Goal: Task Accomplishment & Management: Use online tool/utility

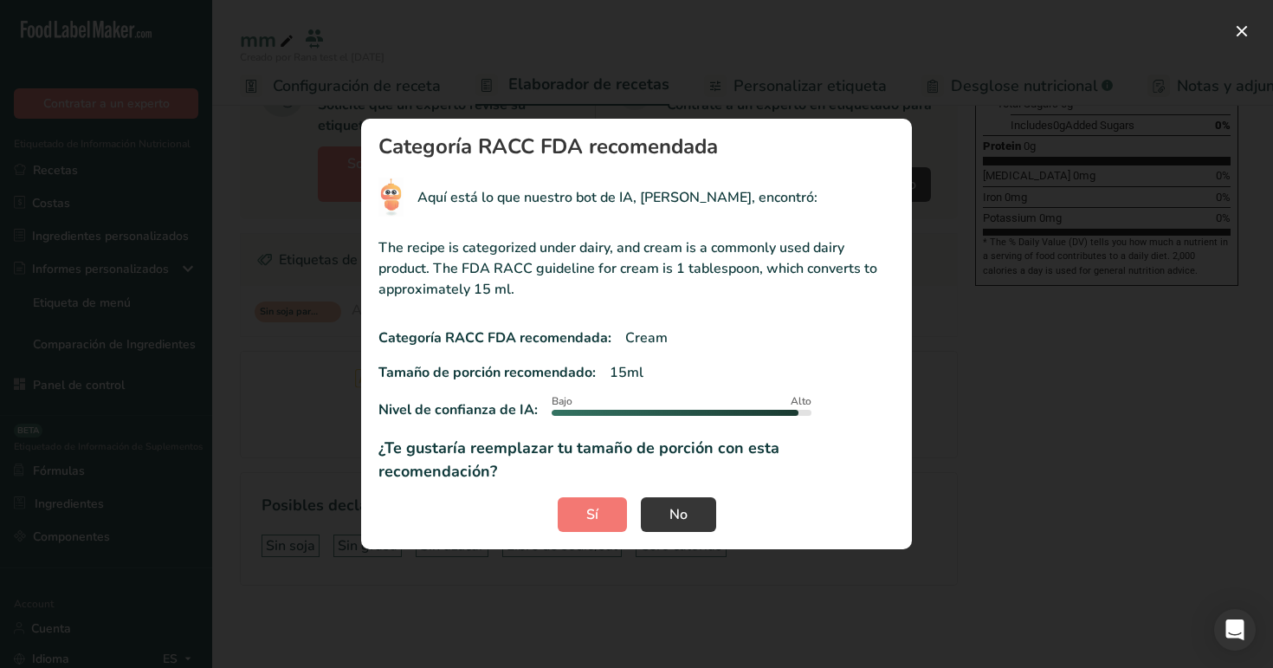
scroll to position [0, 241]
click at [676, 506] on span "No" at bounding box center [678, 514] width 18 height 21
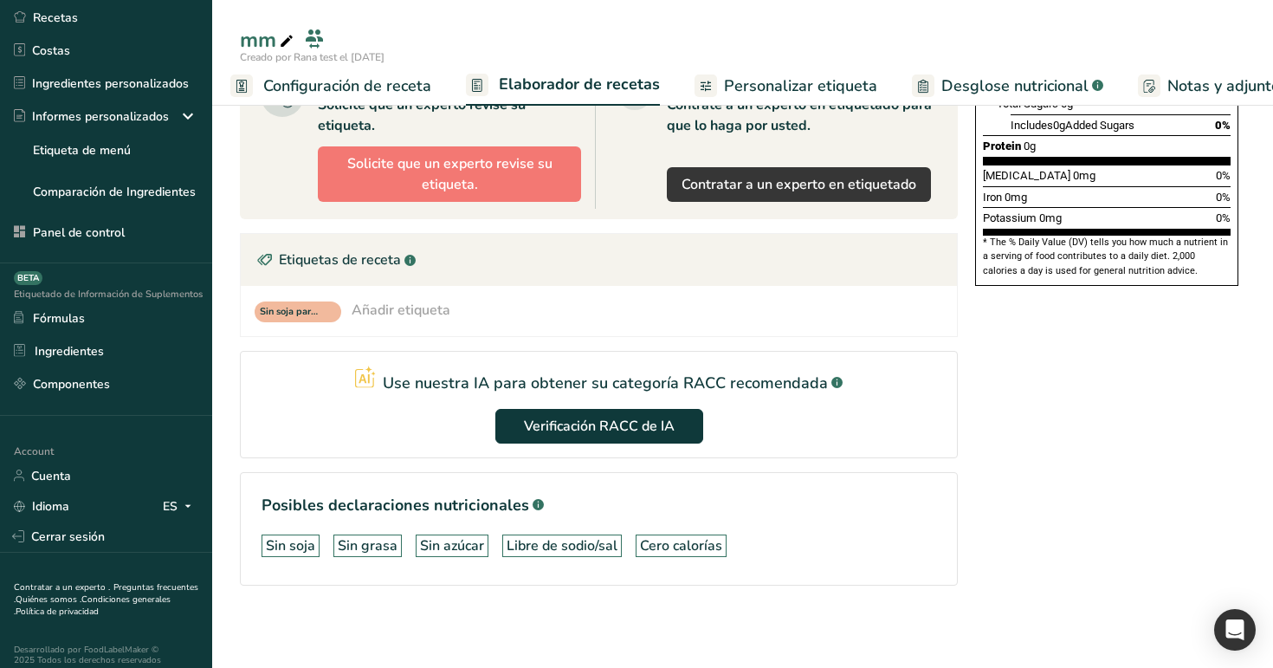
click at [320, 79] on span "Configuración de receta" at bounding box center [347, 85] width 168 height 23
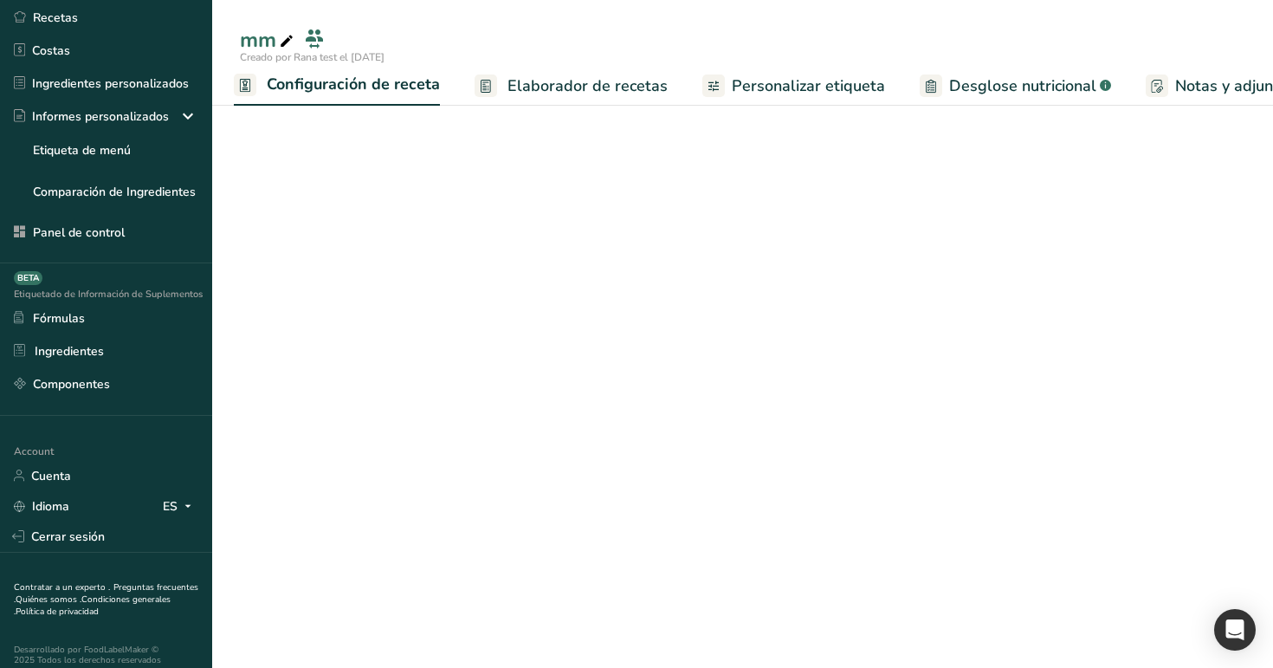
scroll to position [35, 0]
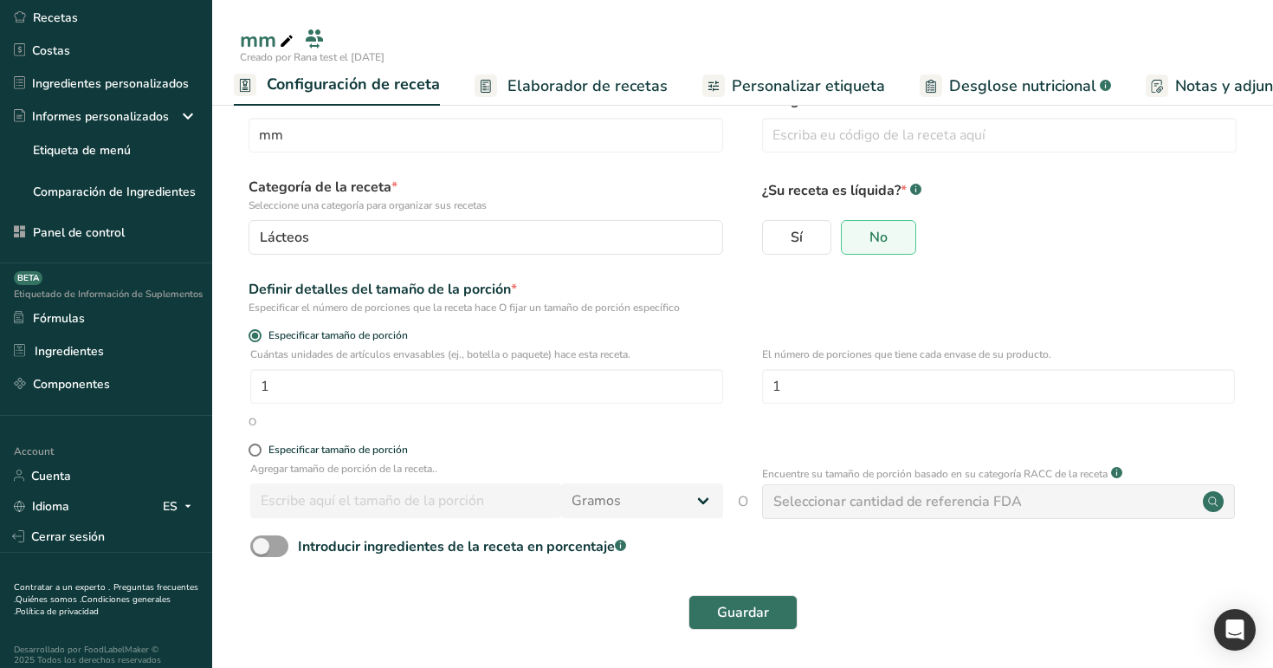
click at [936, 500] on div "Seleccionar cantidad de referencia FDA" at bounding box center [897, 501] width 249 height 21
click at [335, 446] on div "Especificar tamaño de porción" at bounding box center [337, 449] width 139 height 13
click at [260, 446] on input "Especificar tamaño de porción" at bounding box center [254, 449] width 11 height 11
radio input "true"
radio input "false"
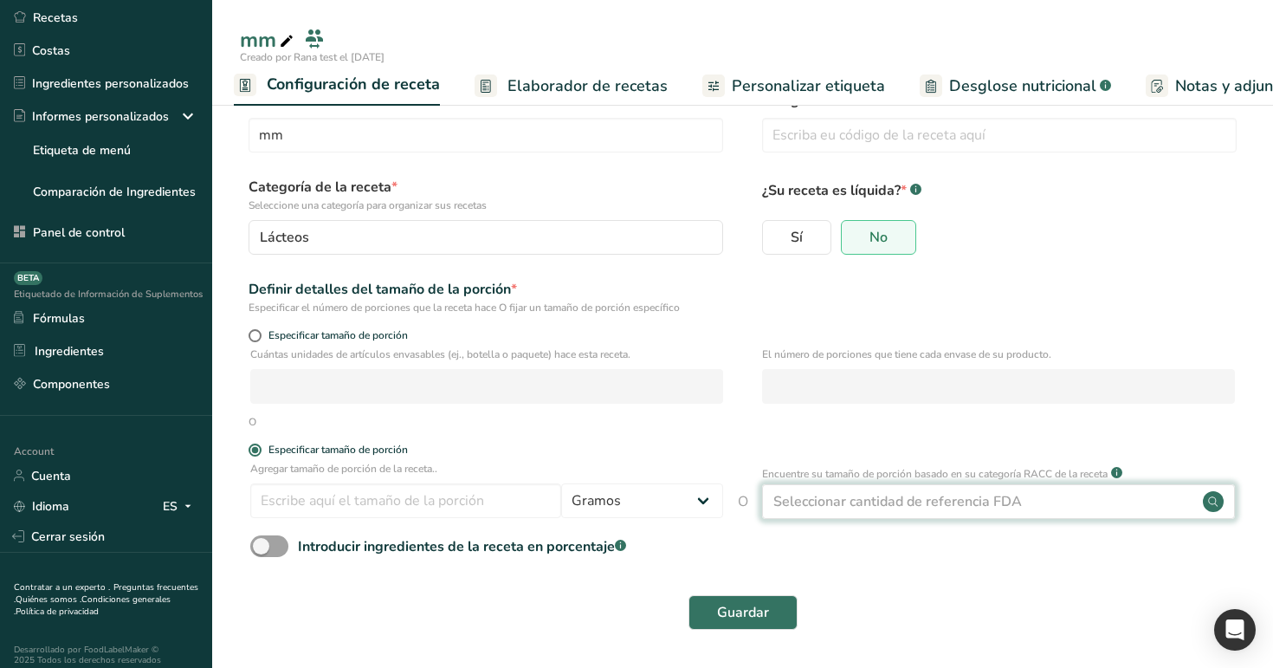
click at [931, 505] on div "Seleccionar cantidad de referencia FDA" at bounding box center [897, 501] width 249 height 21
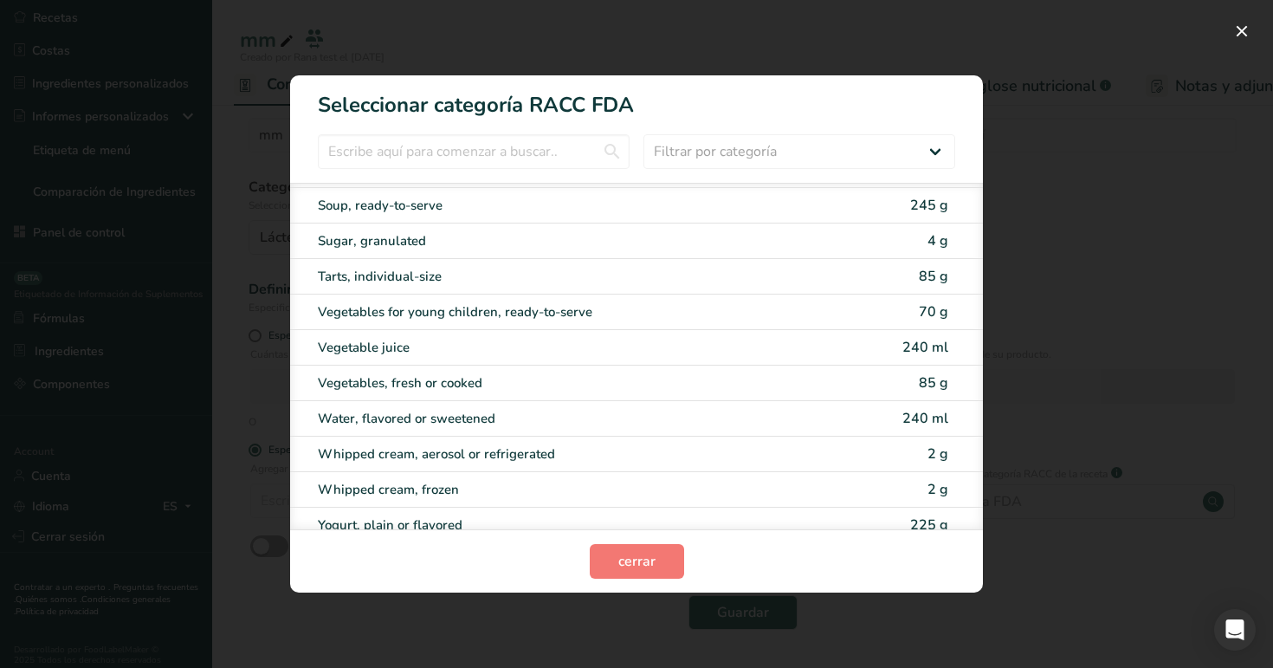
scroll to position [3810, 0]
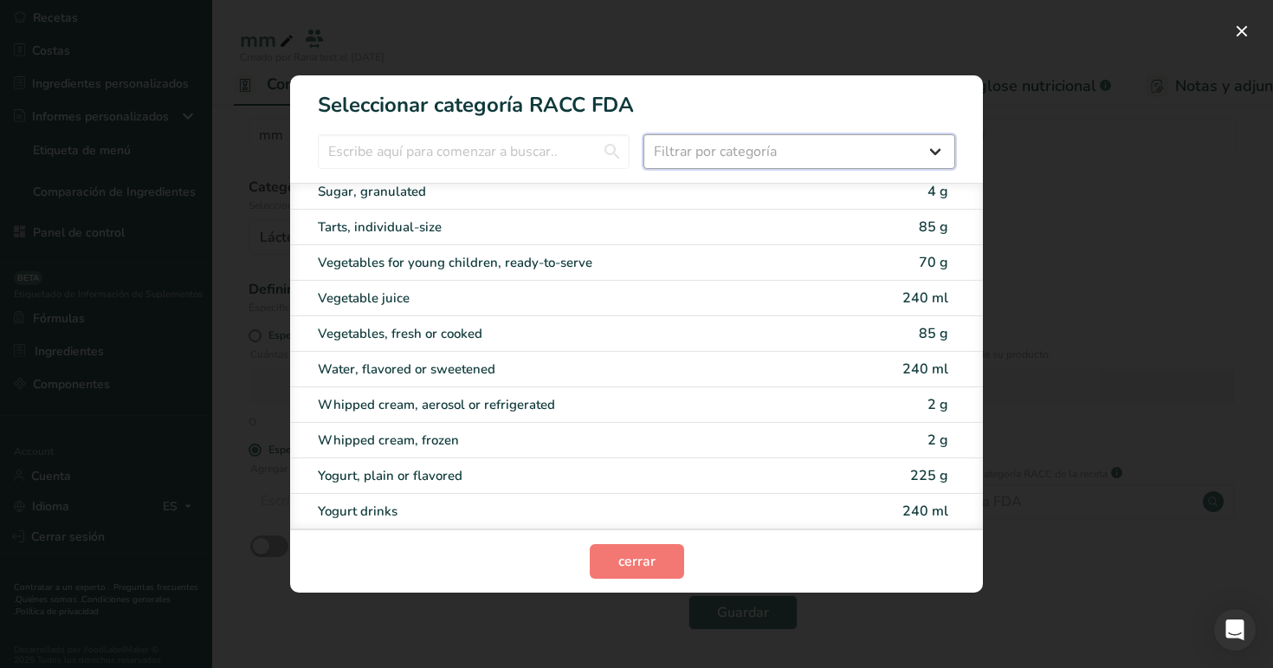
click at [837, 146] on select "Filtrar por categoría Todos Cereals and other grain products (Children 1–3 year…" at bounding box center [799, 151] width 312 height 35
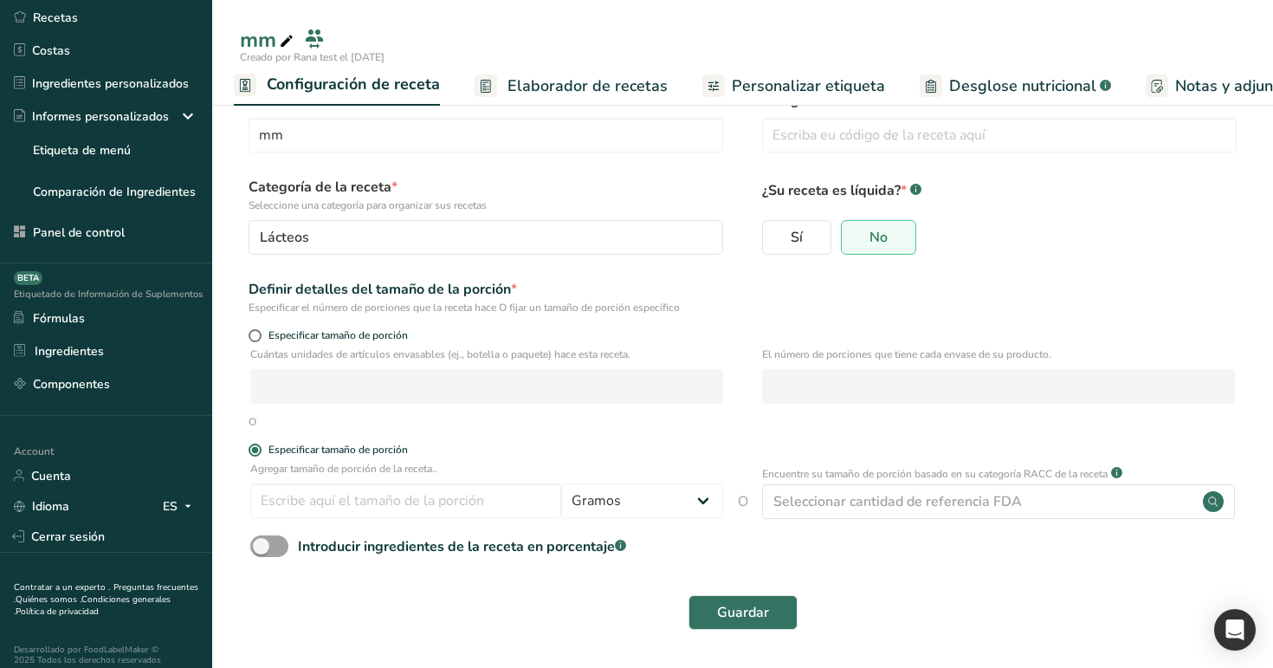
click at [577, 81] on span "Elaborador de recetas" at bounding box center [587, 85] width 160 height 23
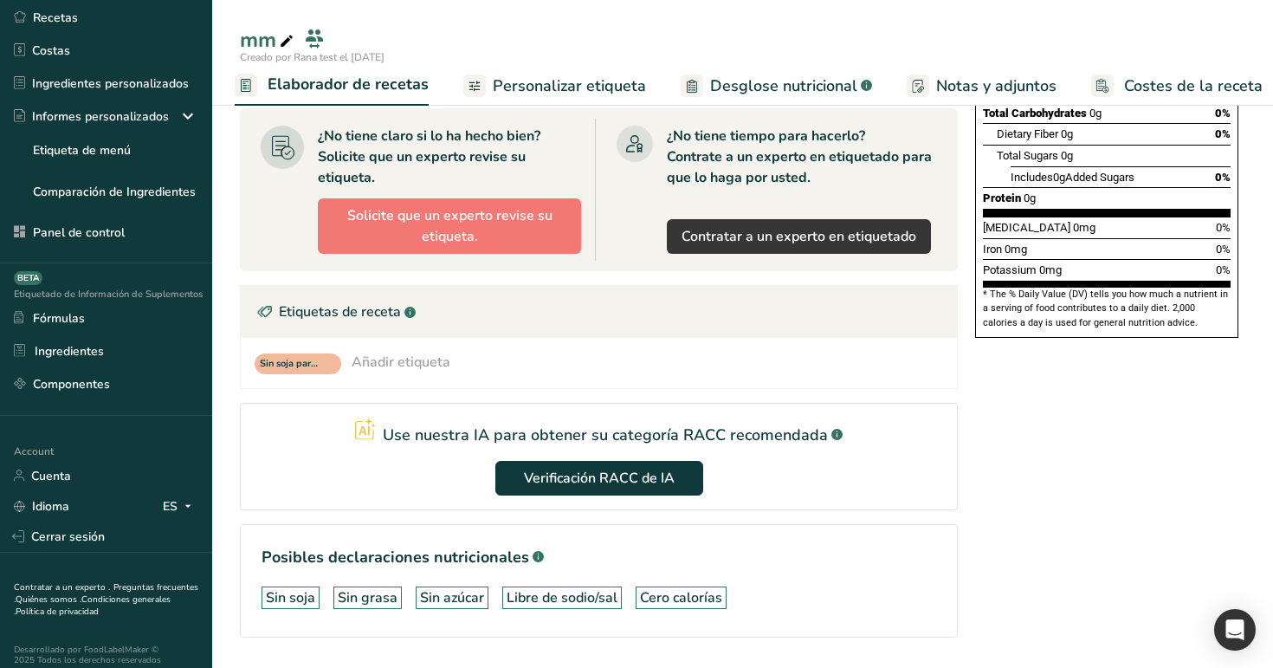
scroll to position [410, 0]
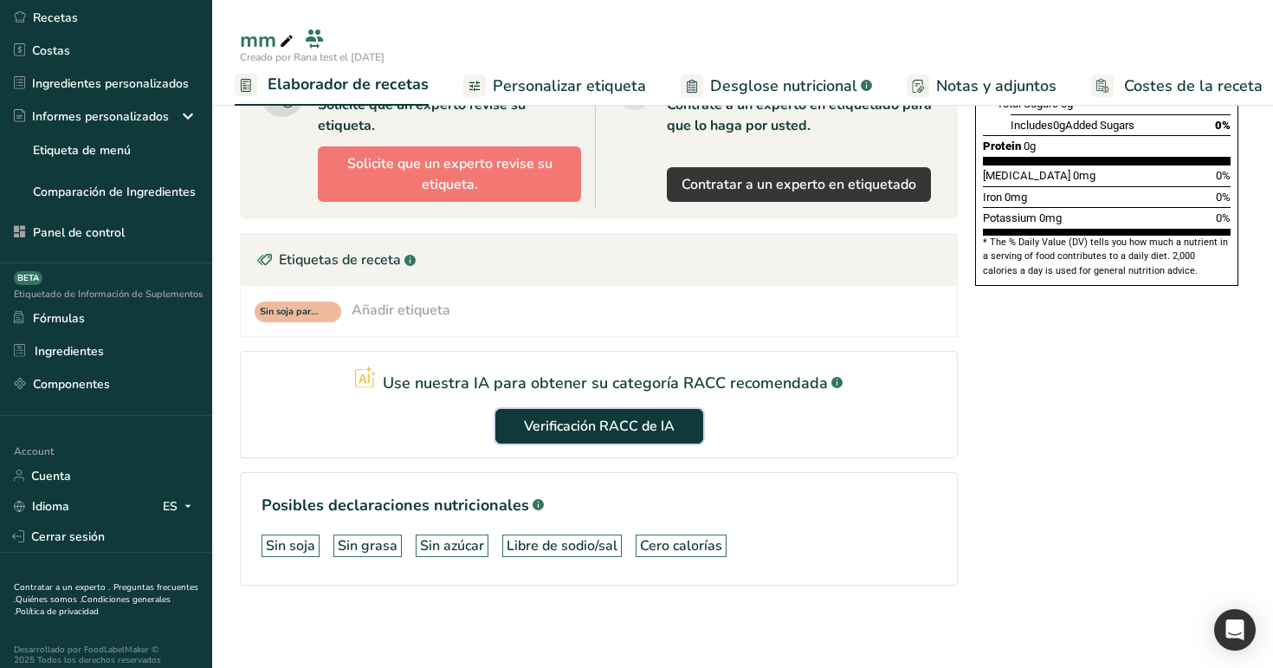
click at [638, 409] on button "Verificación RACC de IA" at bounding box center [599, 426] width 208 height 35
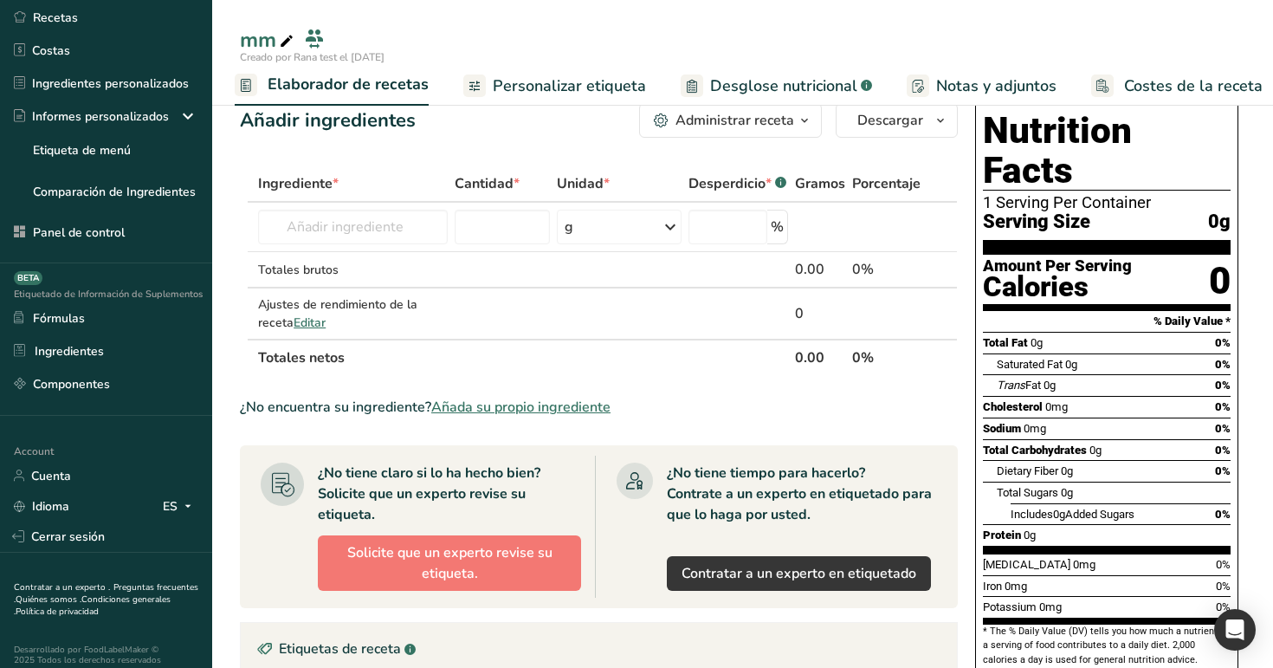
scroll to position [0, 0]
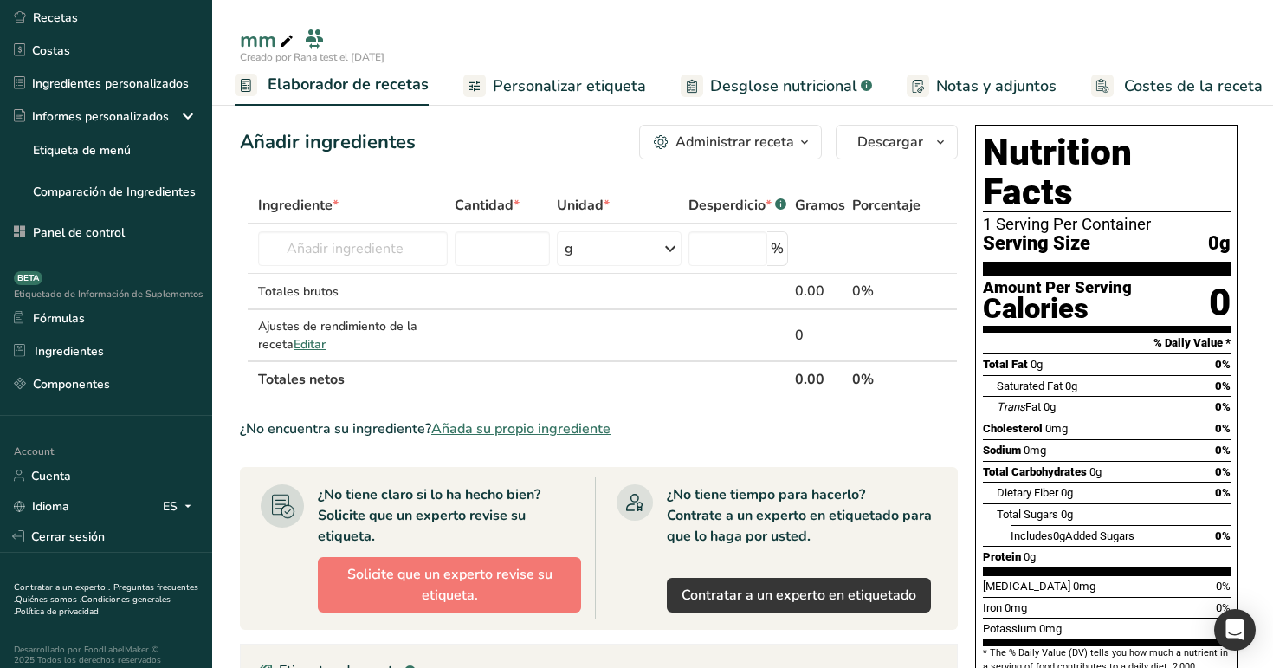
click at [740, 145] on div "Administrar receta" at bounding box center [734, 142] width 119 height 21
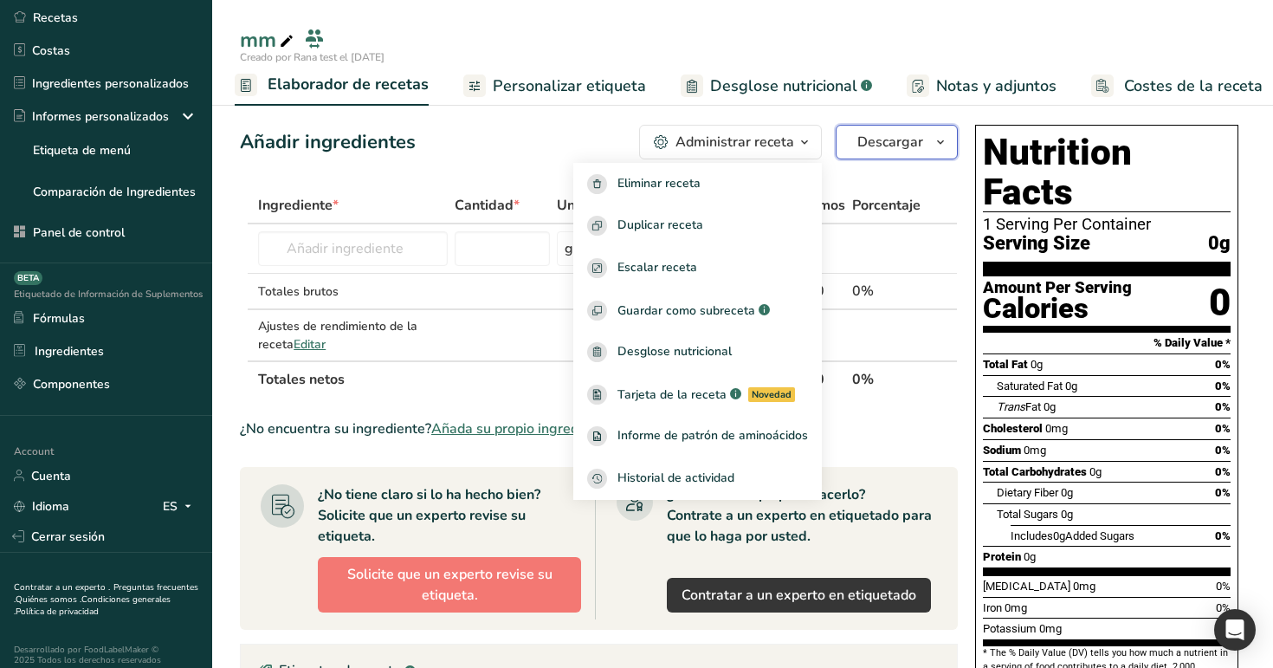
click at [865, 133] on span "Descargar" at bounding box center [890, 142] width 66 height 21
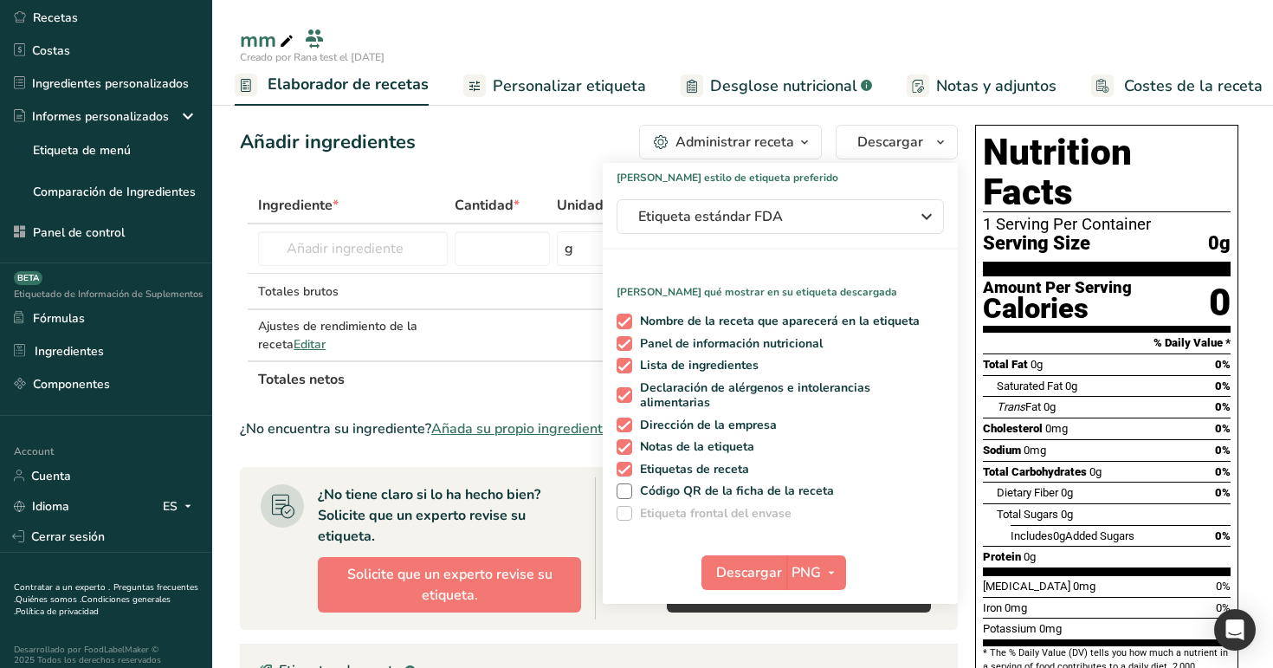
click at [588, 129] on div "Añadir ingredientes Administrar receta Eliminar receta Duplicar receta Escalar …" at bounding box center [599, 142] width 718 height 35
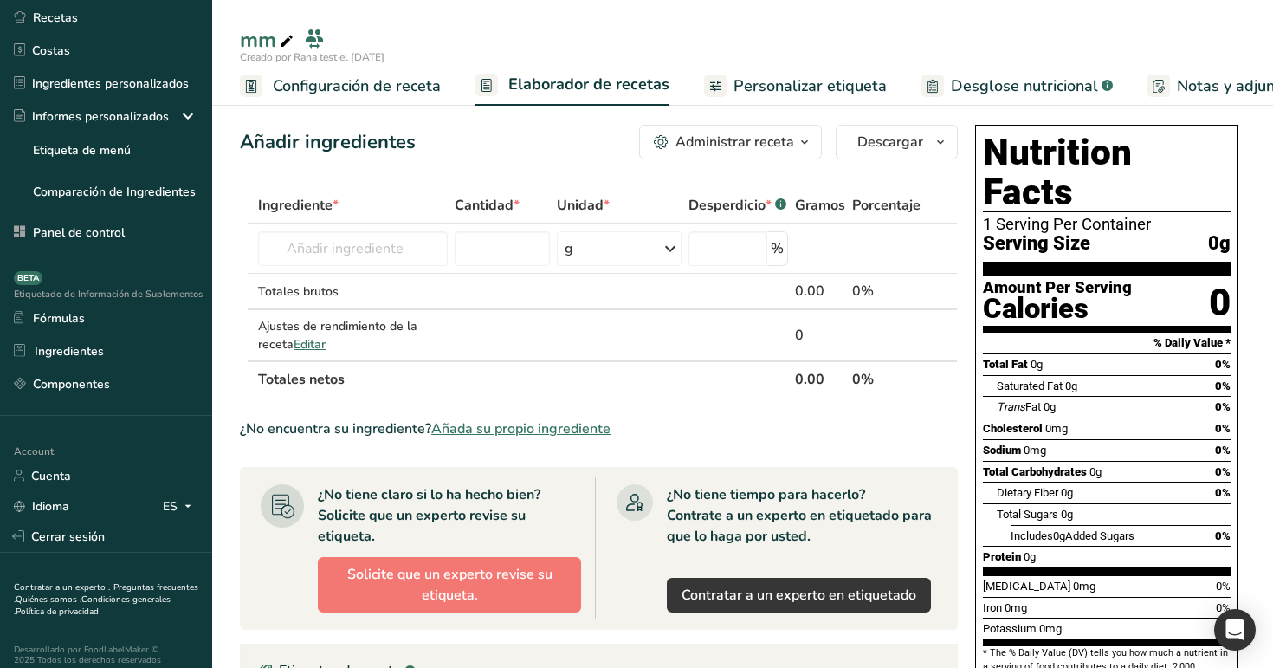
click at [379, 87] on span "Configuración de receta" at bounding box center [357, 85] width 168 height 23
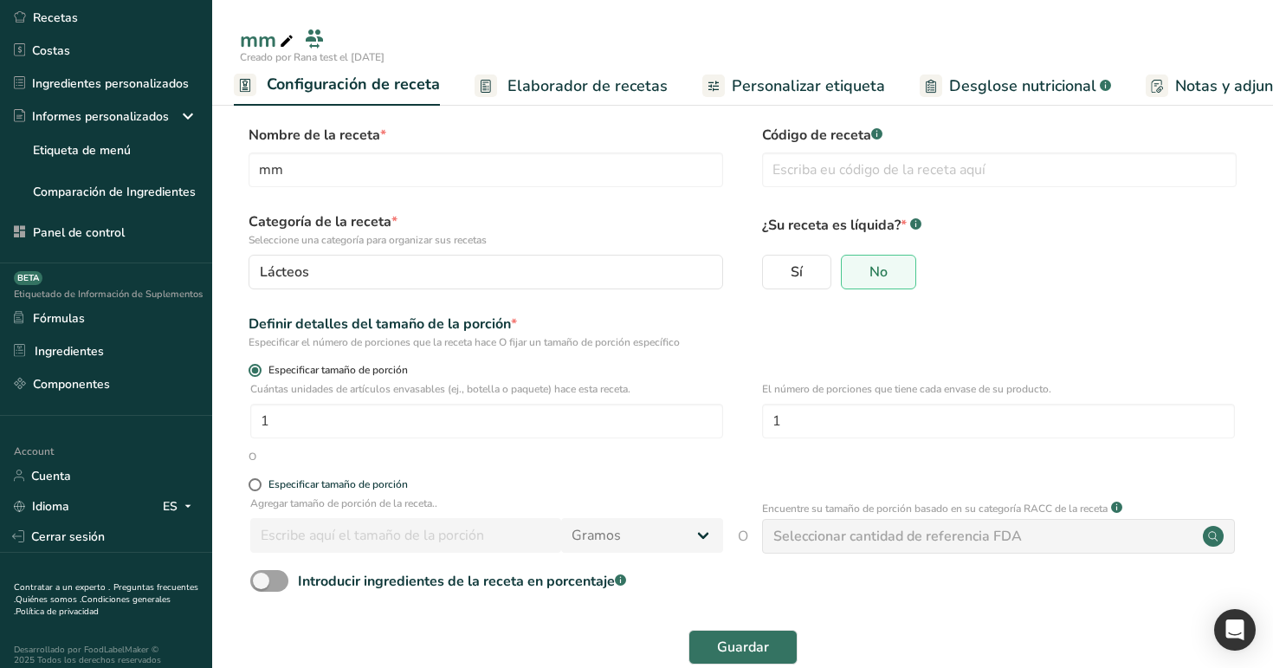
scroll to position [35, 0]
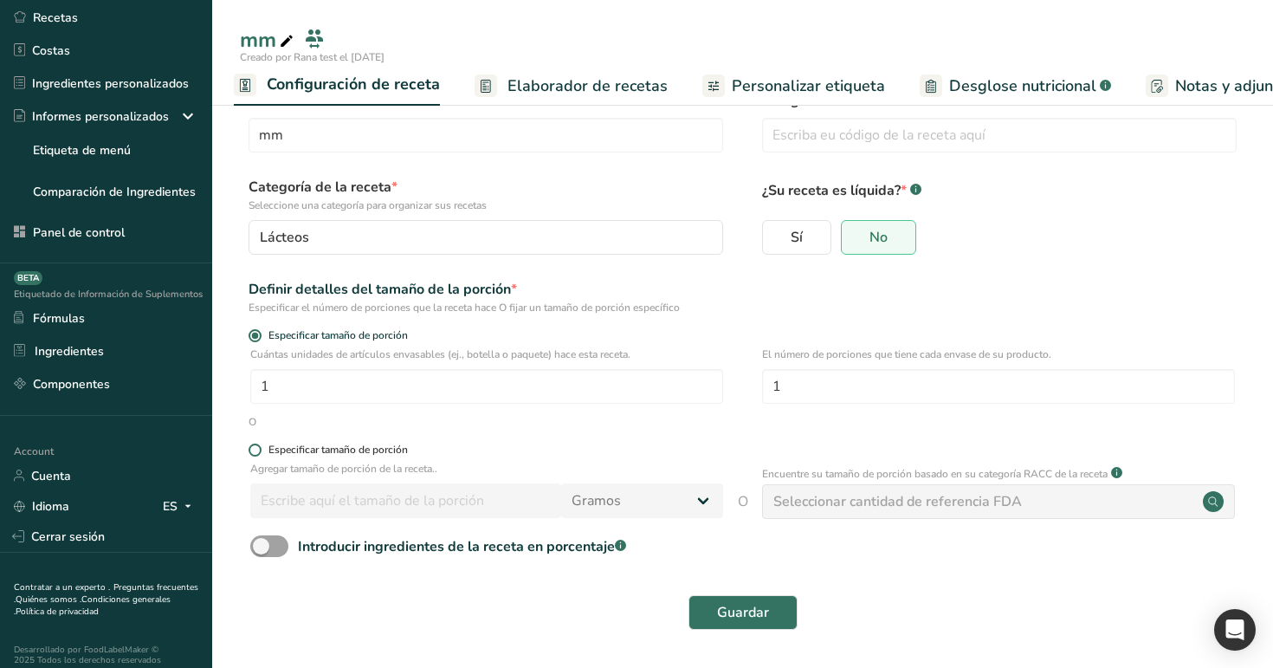
click at [360, 449] on div "Especificar tamaño de porción" at bounding box center [337, 449] width 139 height 13
click at [260, 449] on input "Especificar tamaño de porción" at bounding box center [254, 449] width 11 height 11
radio input "true"
radio input "false"
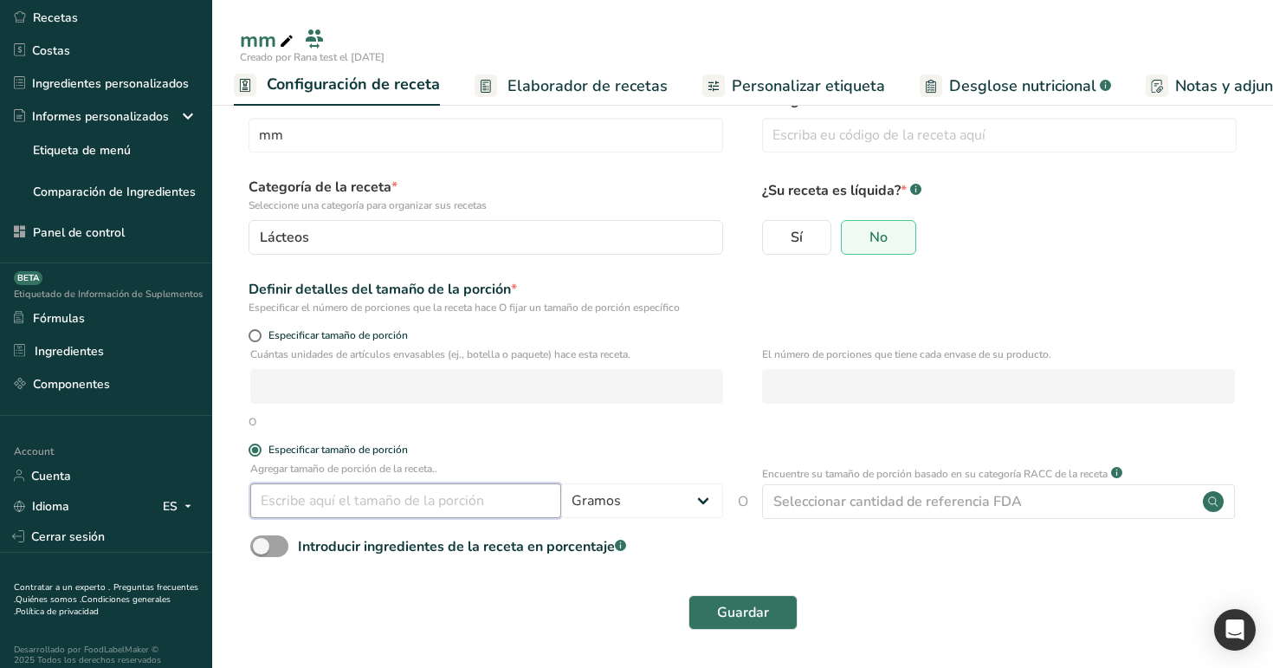
click at [450, 506] on input "number" at bounding box center [405, 500] width 311 height 35
click at [646, 517] on select "Gramos ppm mcg kg mg mcg libras Onz cuarto de taza media taza [GEOGRAPHIC_DATA]…" at bounding box center [642, 500] width 162 height 35
click at [832, 498] on div "Seleccionar cantidad de referencia FDA" at bounding box center [897, 501] width 249 height 21
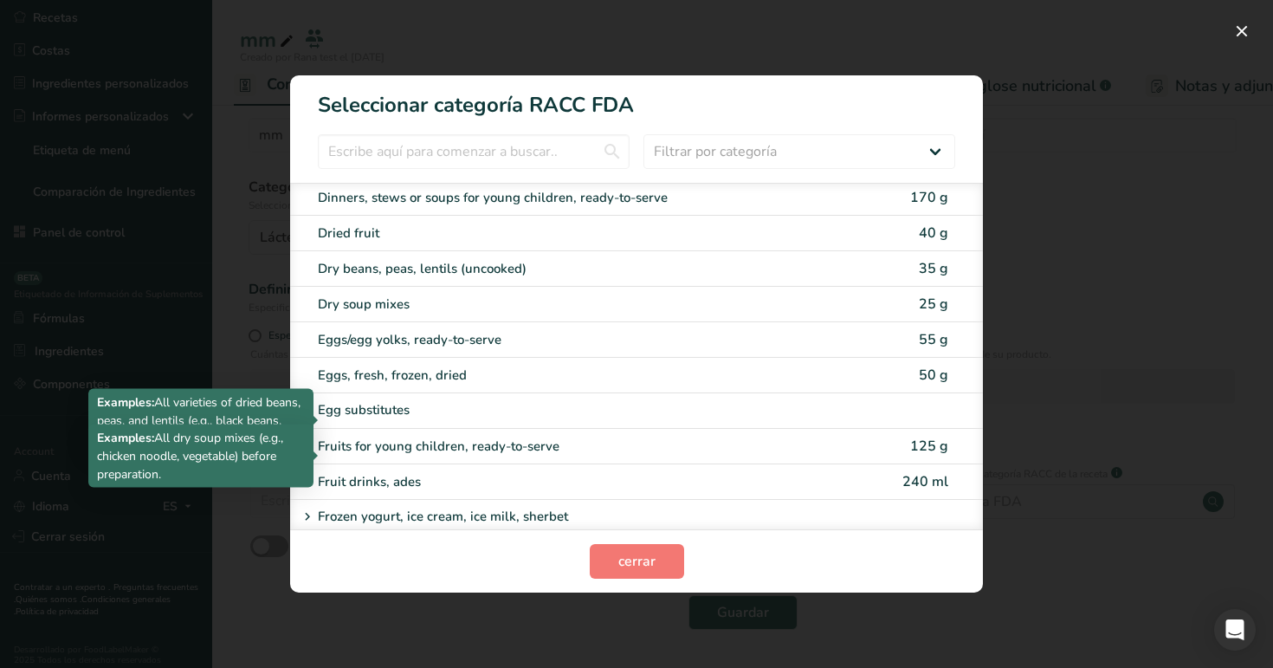
scroll to position [1441, 0]
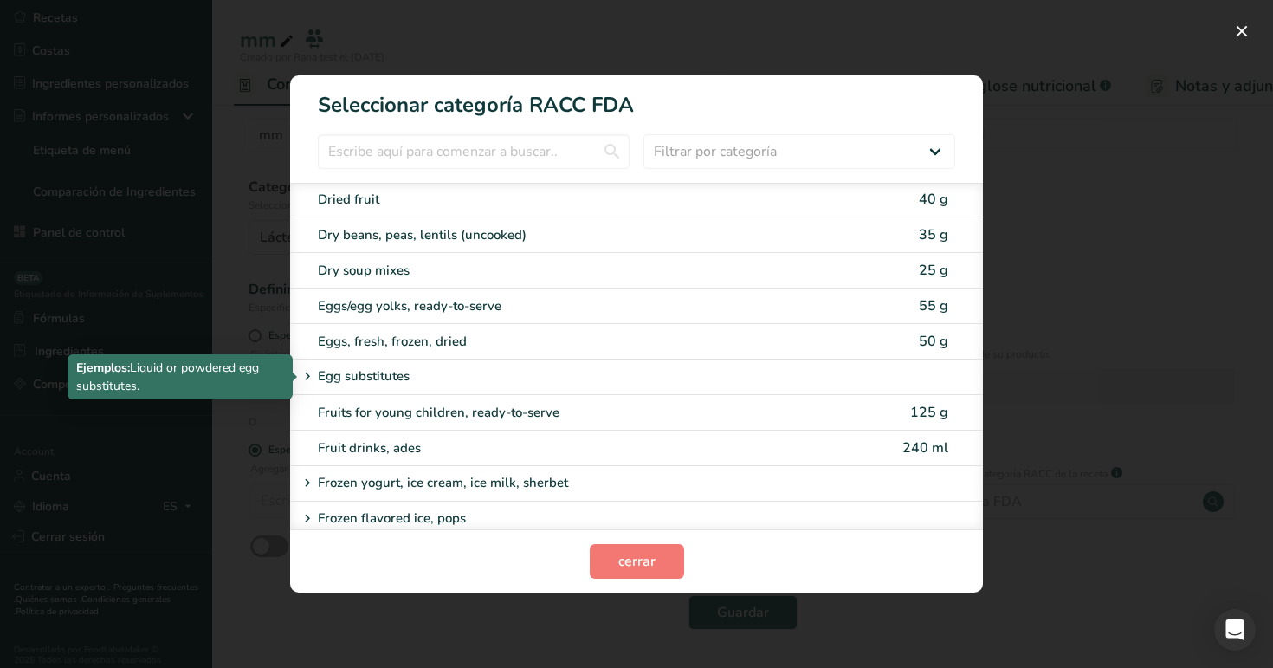
click at [305, 370] on icon "RACC Category Selection Modal" at bounding box center [308, 377] width 16 height 24
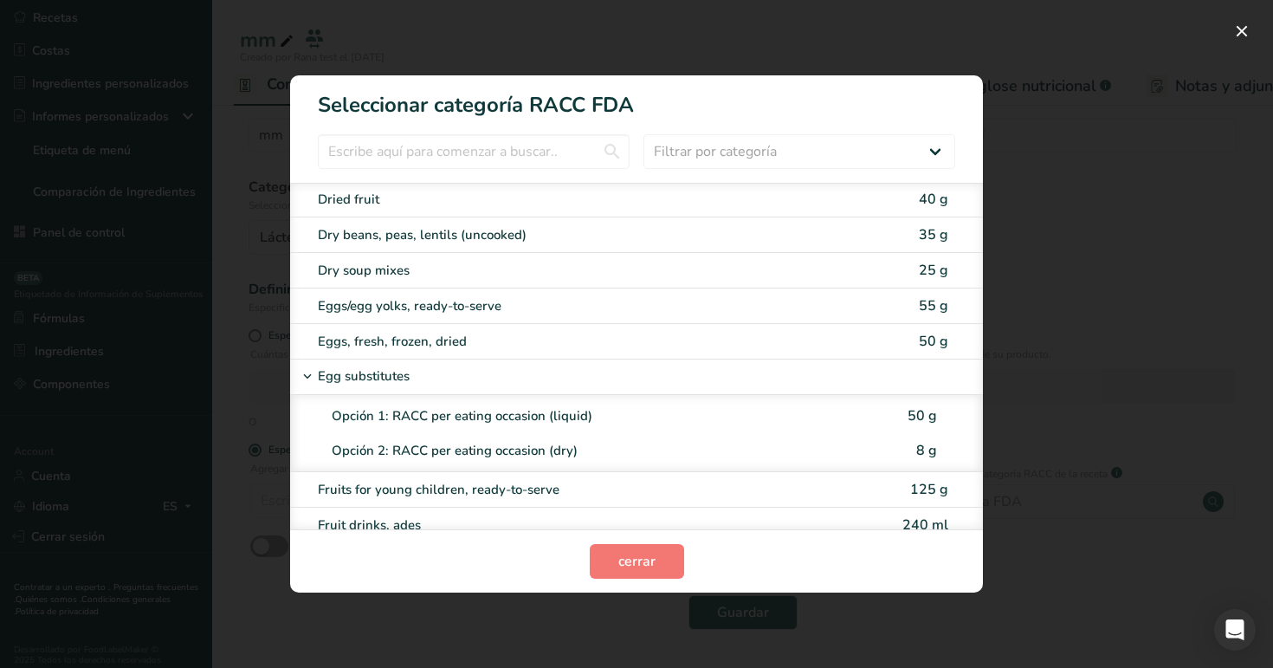
click at [541, 449] on div "Opción 2: RACC per eating occasion (dry)" at bounding box center [608, 451] width 553 height 20
type input "8"
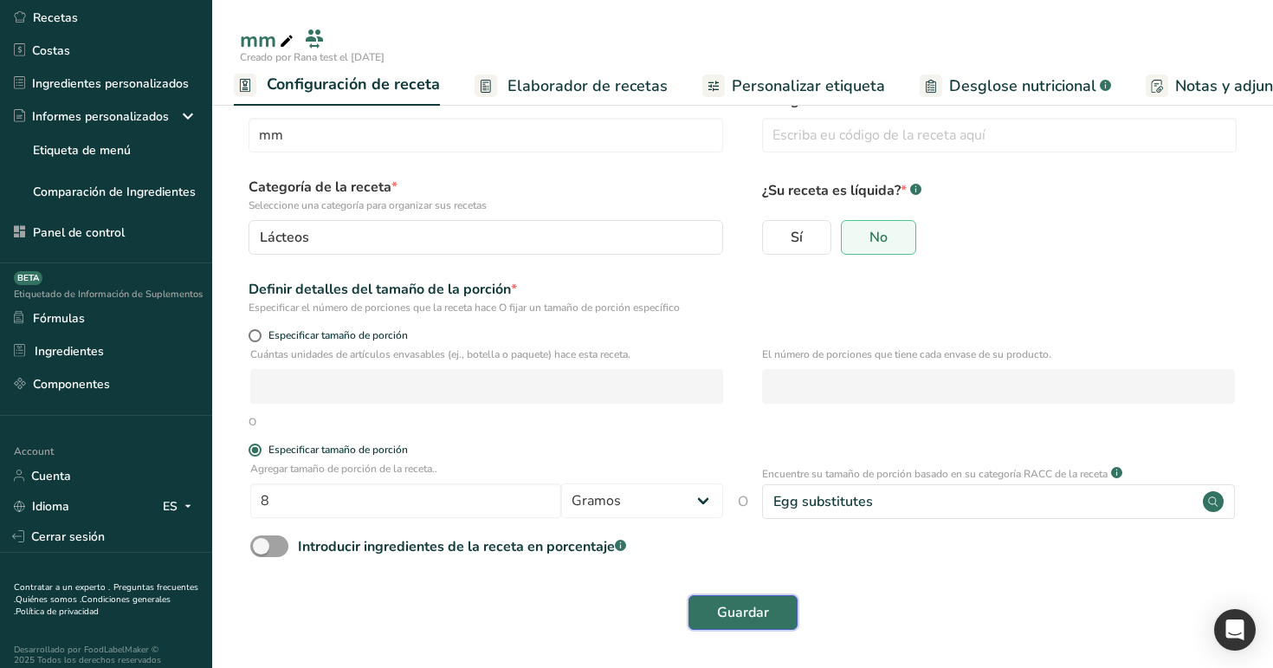
click at [774, 602] on button "Guardar" at bounding box center [742, 612] width 109 height 35
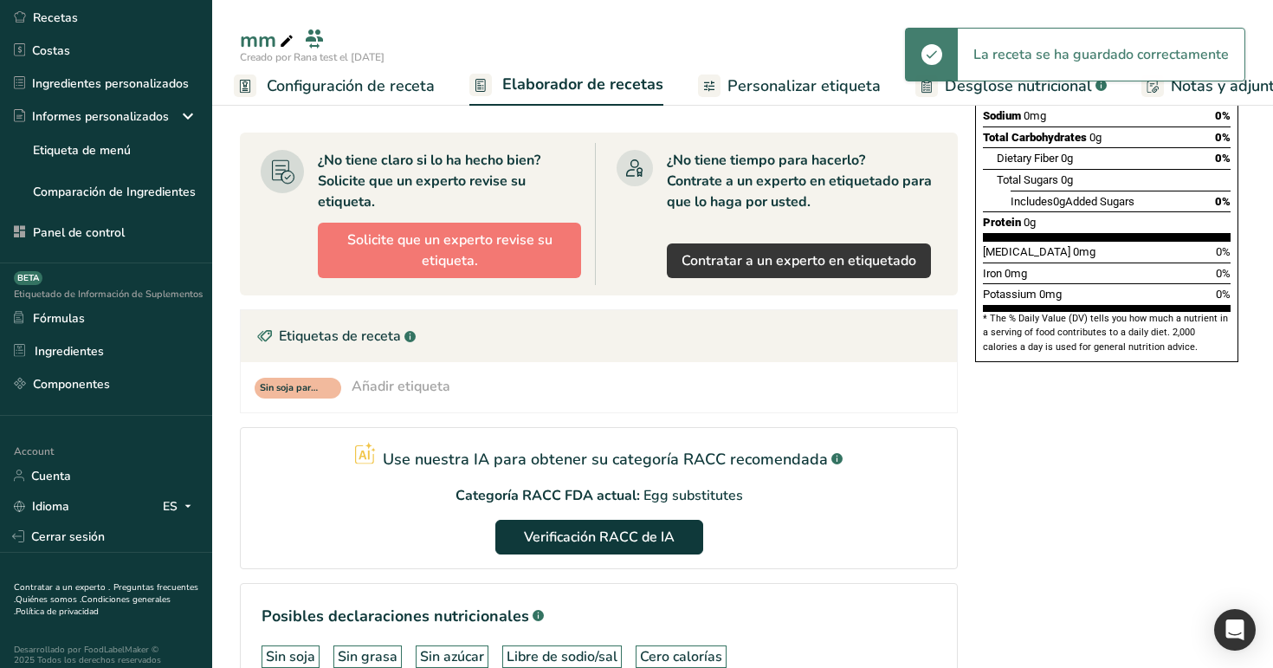
scroll to position [445, 0]
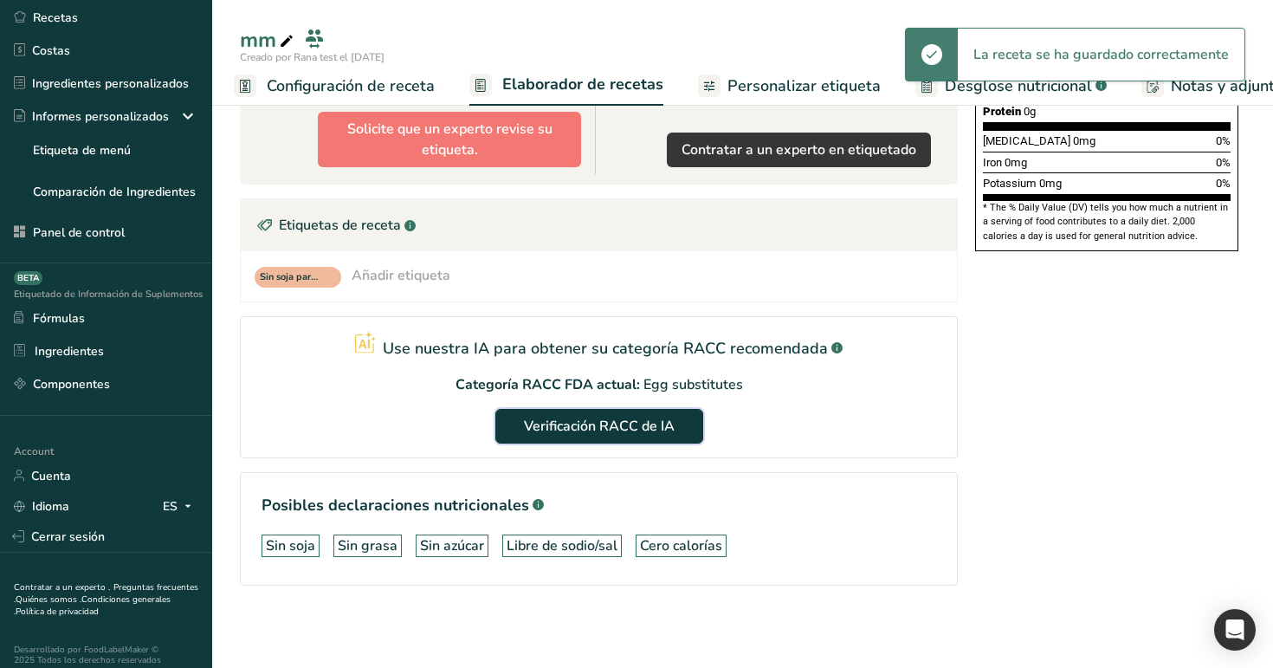
click at [582, 427] on span "Verificación RACC de IA" at bounding box center [599, 426] width 151 height 21
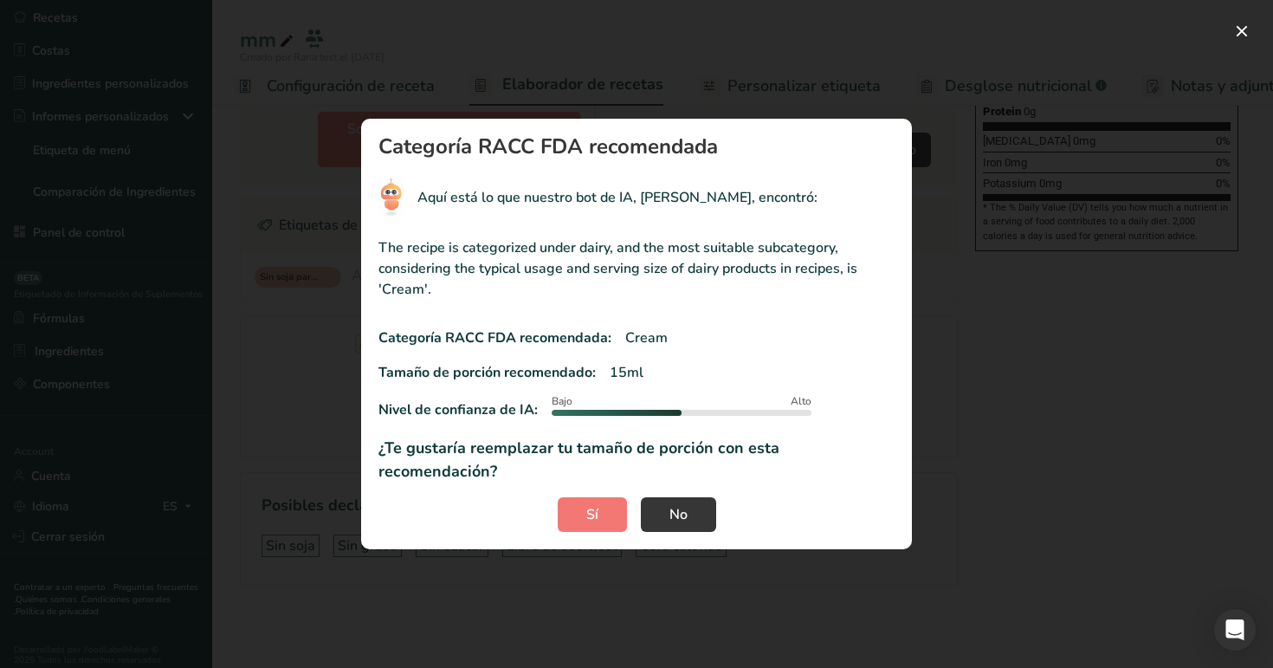
click at [582, 416] on div "RACC modal" at bounding box center [617, 413] width 130 height 6
